Goal: Task Accomplishment & Management: Manage account settings

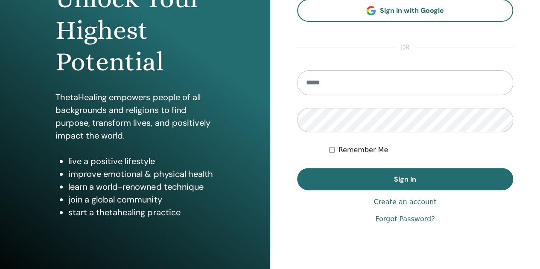
scroll to position [97, 0]
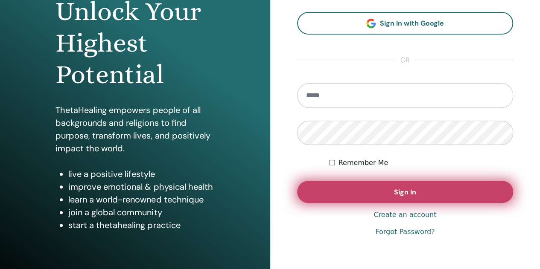
type input "**********"
click at [412, 195] on span "Sign In" at bounding box center [405, 192] width 22 height 9
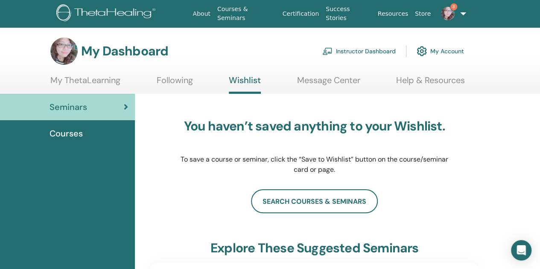
click at [447, 13] on img at bounding box center [448, 14] width 14 height 14
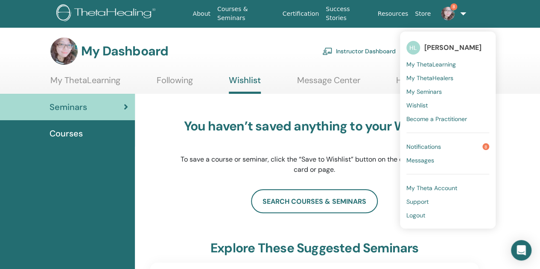
click at [439, 146] on span "Notifications" at bounding box center [423, 147] width 35 height 8
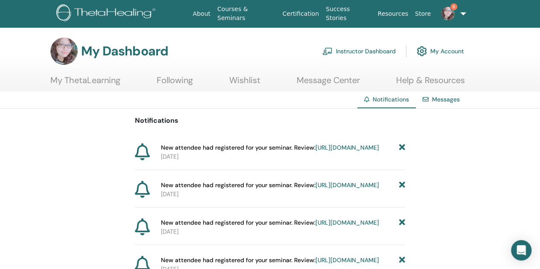
click at [316, 152] on link "https://member.thetahealing.com/instructor/seminar/374415/attendees" at bounding box center [348, 148] width 64 height 8
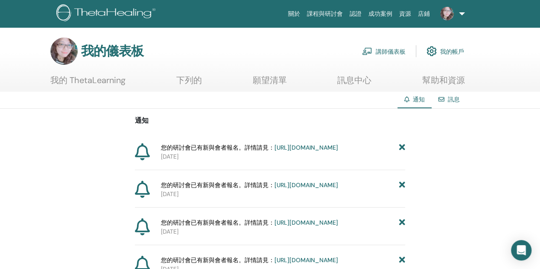
click at [303, 189] on font "[URL][DOMAIN_NAME]" at bounding box center [307, 185] width 64 height 8
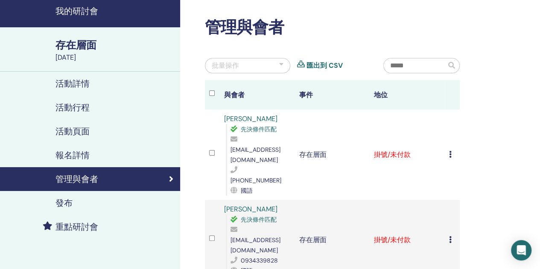
scroll to position [43, 0]
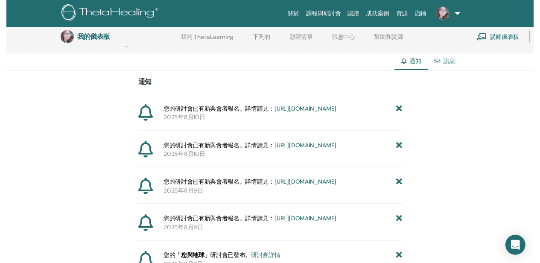
scroll to position [106, 0]
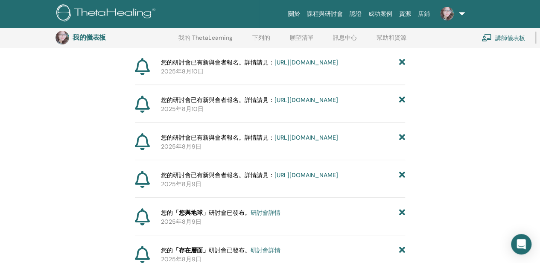
click at [305, 141] on font "https://member.thetahealing.com/instructor/seminar/374413/attendees" at bounding box center [307, 138] width 64 height 8
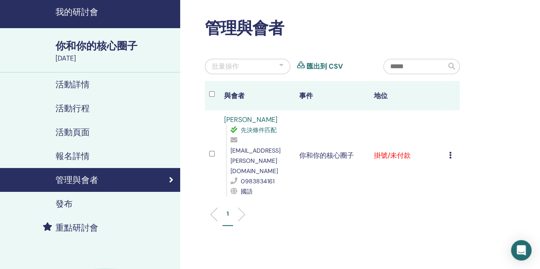
scroll to position [43, 0]
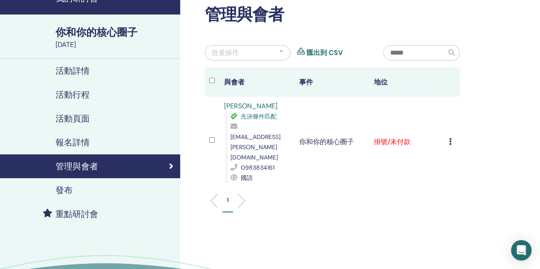
click at [101, 38] on font "你和你的核心圈子" at bounding box center [97, 32] width 82 height 13
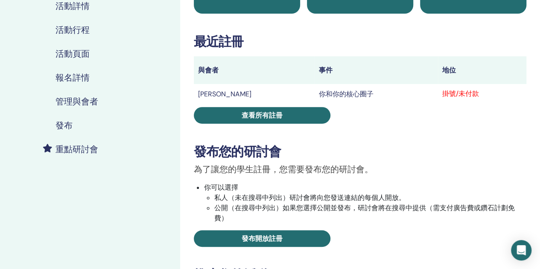
scroll to position [85, 0]
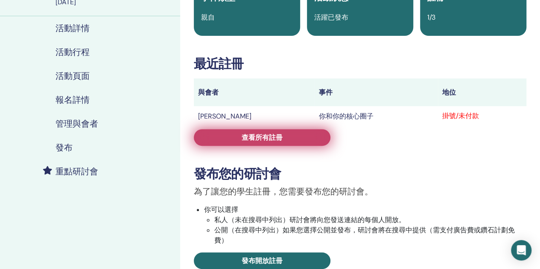
click at [250, 137] on font "查看所有註冊" at bounding box center [262, 137] width 41 height 9
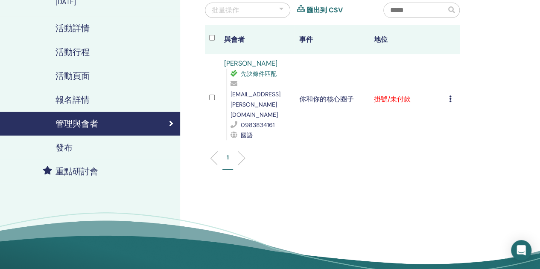
click at [80, 28] on font "活動詳情" at bounding box center [73, 28] width 34 height 11
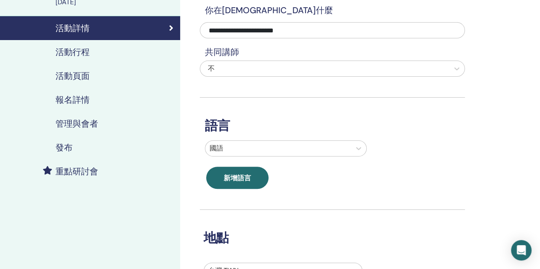
click at [72, 53] on font "活動行程" at bounding box center [73, 52] width 34 height 11
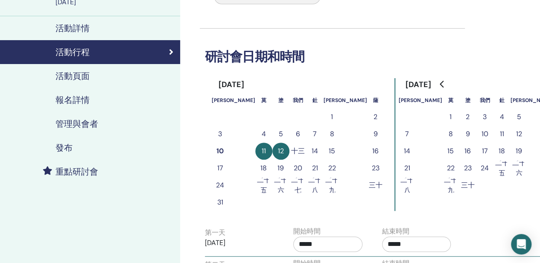
click at [77, 75] on font "活動頁面" at bounding box center [73, 75] width 34 height 11
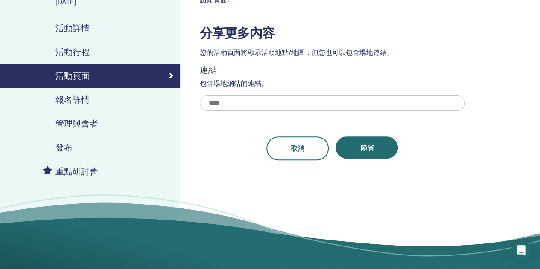
click at [77, 101] on font "報名詳情" at bounding box center [73, 99] width 34 height 11
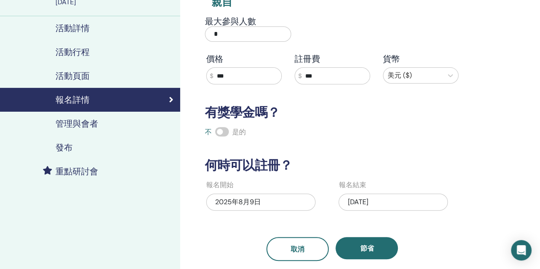
click at [77, 126] on font "管理與會者" at bounding box center [77, 123] width 43 height 11
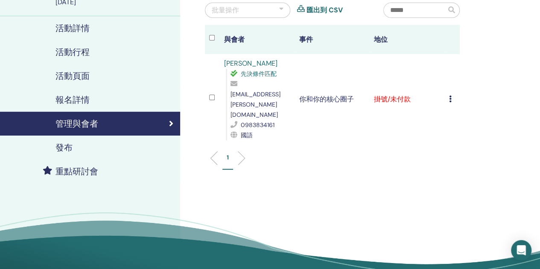
click at [70, 147] on font "發布" at bounding box center [64, 147] width 17 height 11
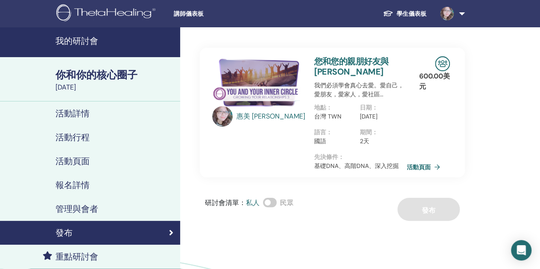
click at [419, 164] on font "活動頁面" at bounding box center [419, 168] width 24 height 8
